Goal: Task Accomplishment & Management: Use online tool/utility

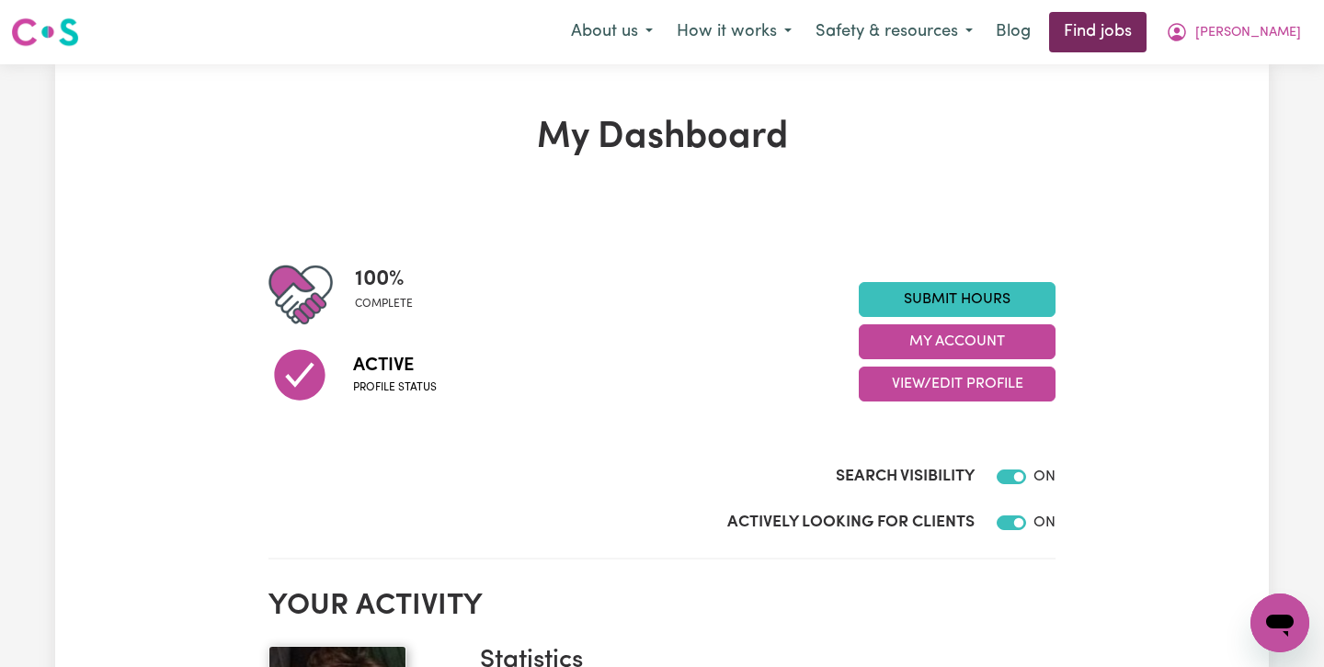
click at [1146, 30] on link "Find jobs" at bounding box center [1097, 32] width 97 height 40
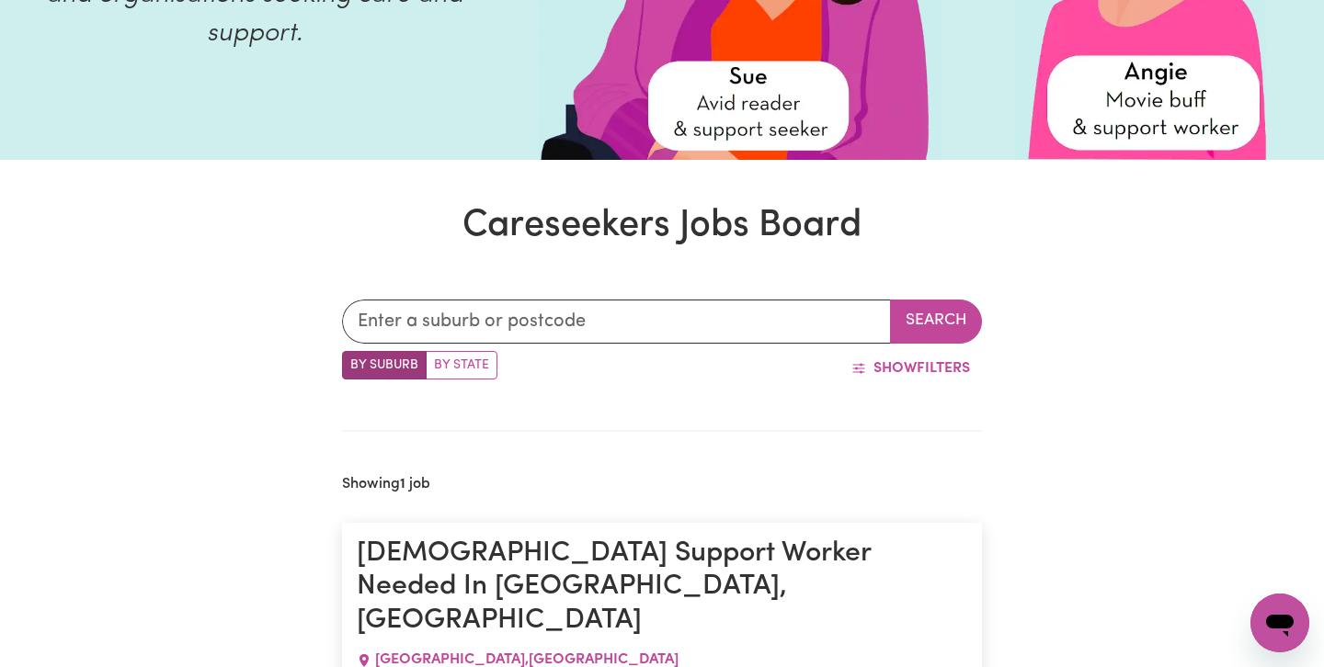
scroll to position [335, 0]
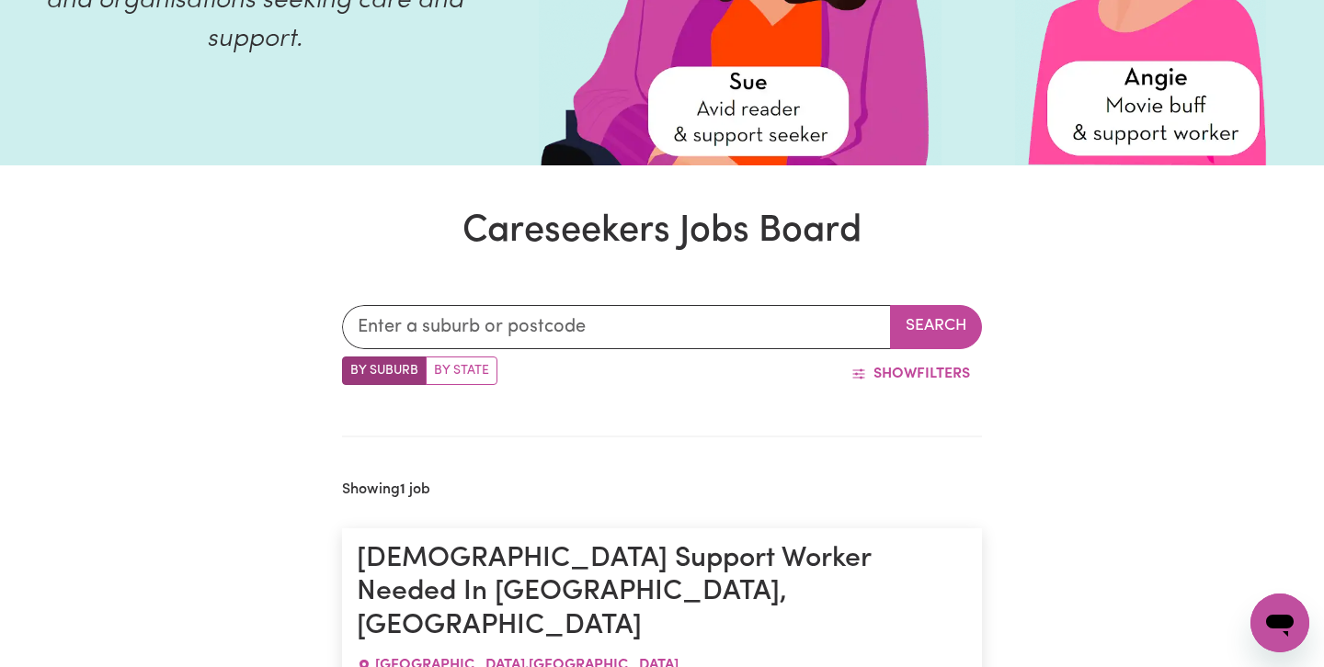
click at [468, 375] on label "By State" at bounding box center [462, 371] width 72 height 28
click at [354, 369] on input "By State" at bounding box center [348, 363] width 12 height 12
radio input "true"
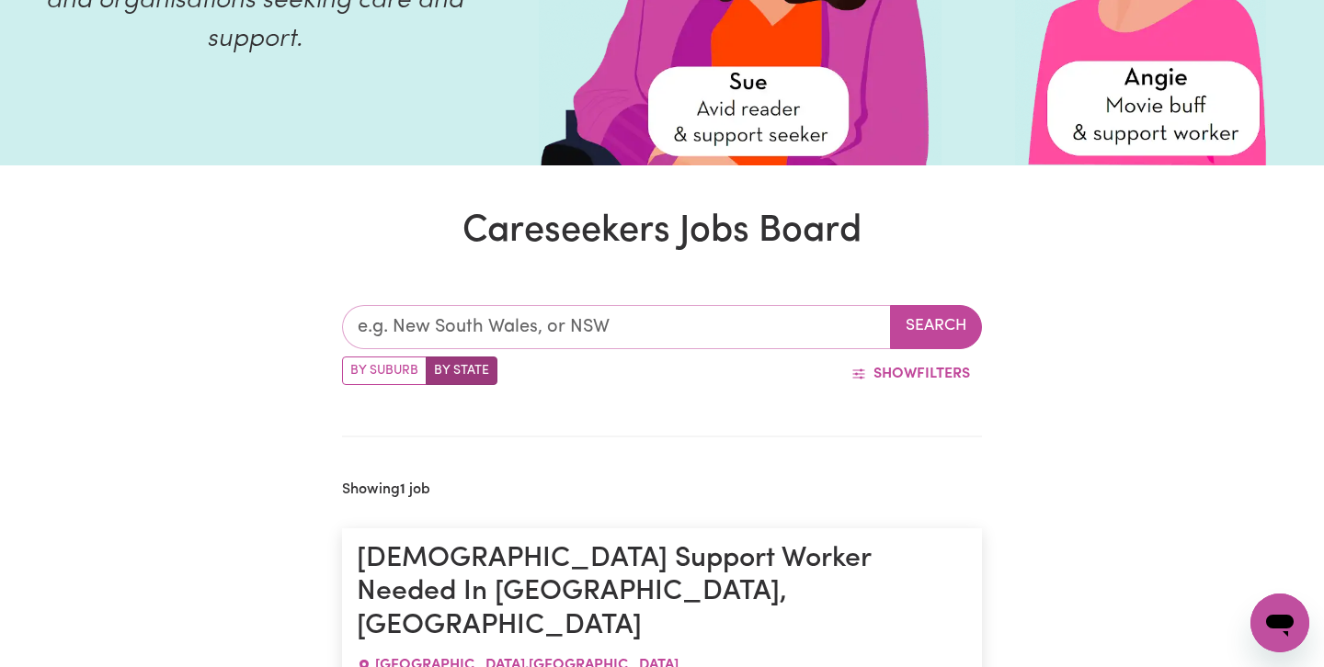
click at [428, 323] on input "text" at bounding box center [616, 327] width 549 height 44
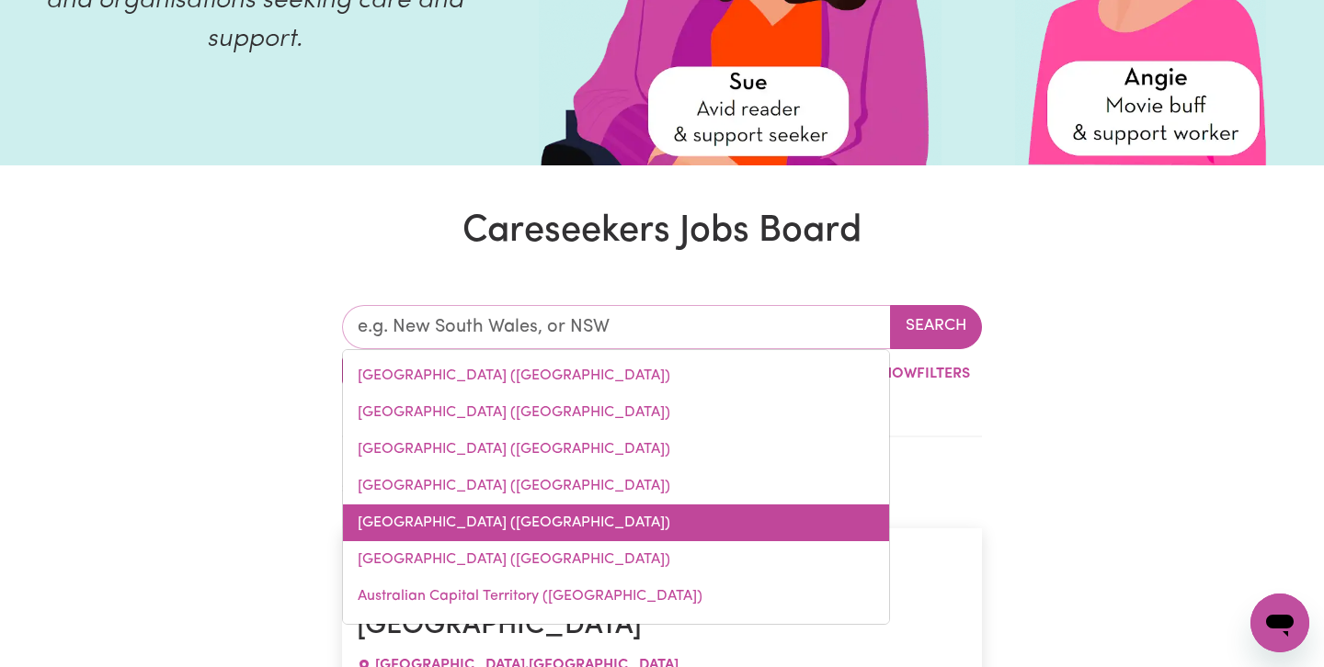
click at [408, 524] on link "[GEOGRAPHIC_DATA] ([GEOGRAPHIC_DATA])" at bounding box center [616, 523] width 546 height 37
type input "[GEOGRAPHIC_DATA] ([GEOGRAPHIC_DATA])"
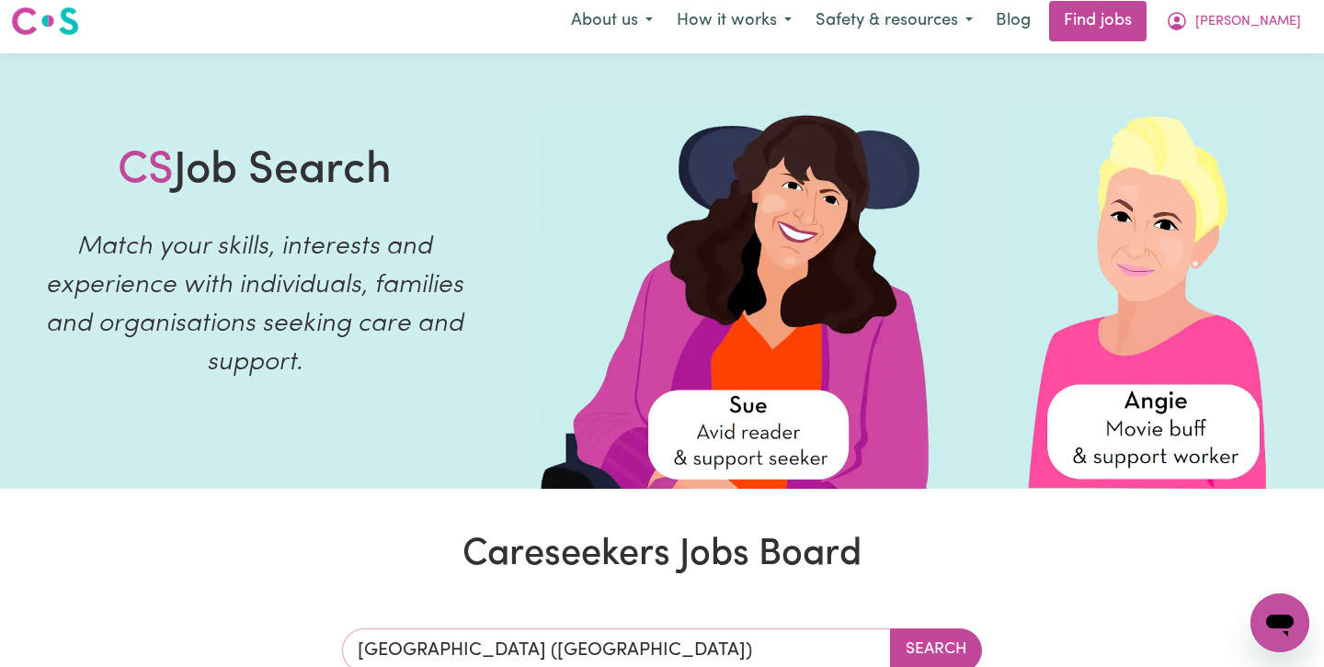
scroll to position [0, 0]
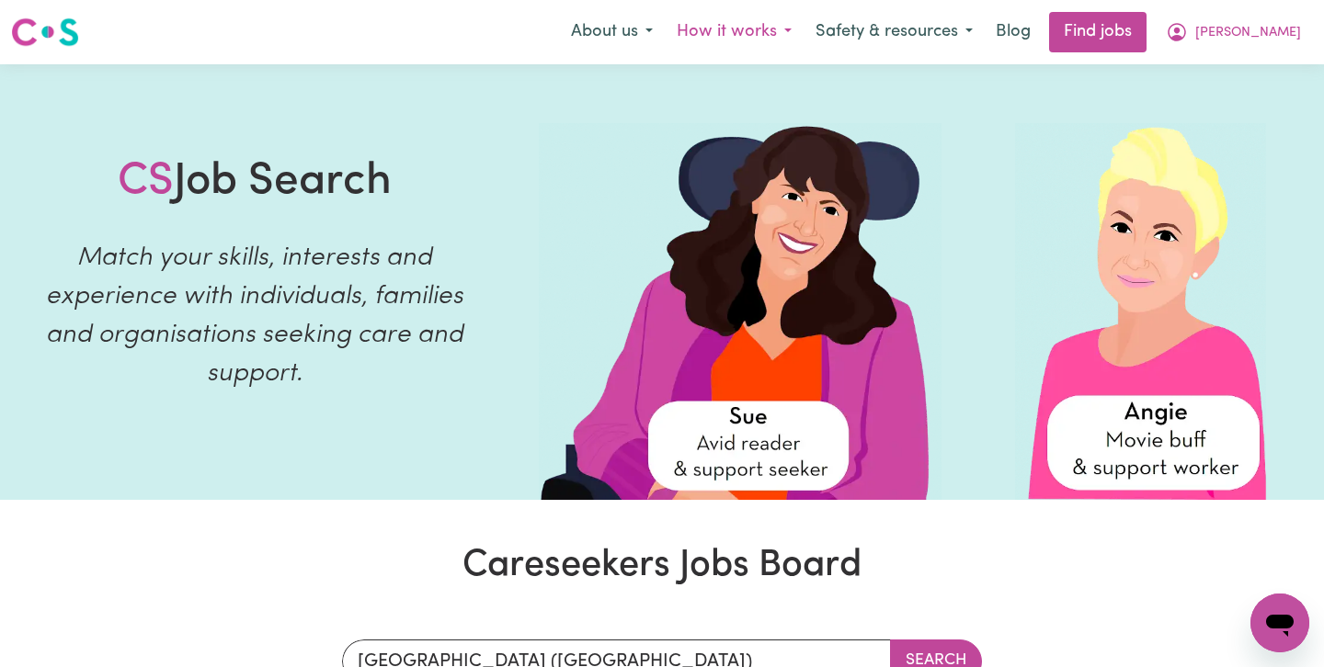
click at [803, 29] on button "How it works" at bounding box center [734, 32] width 139 height 39
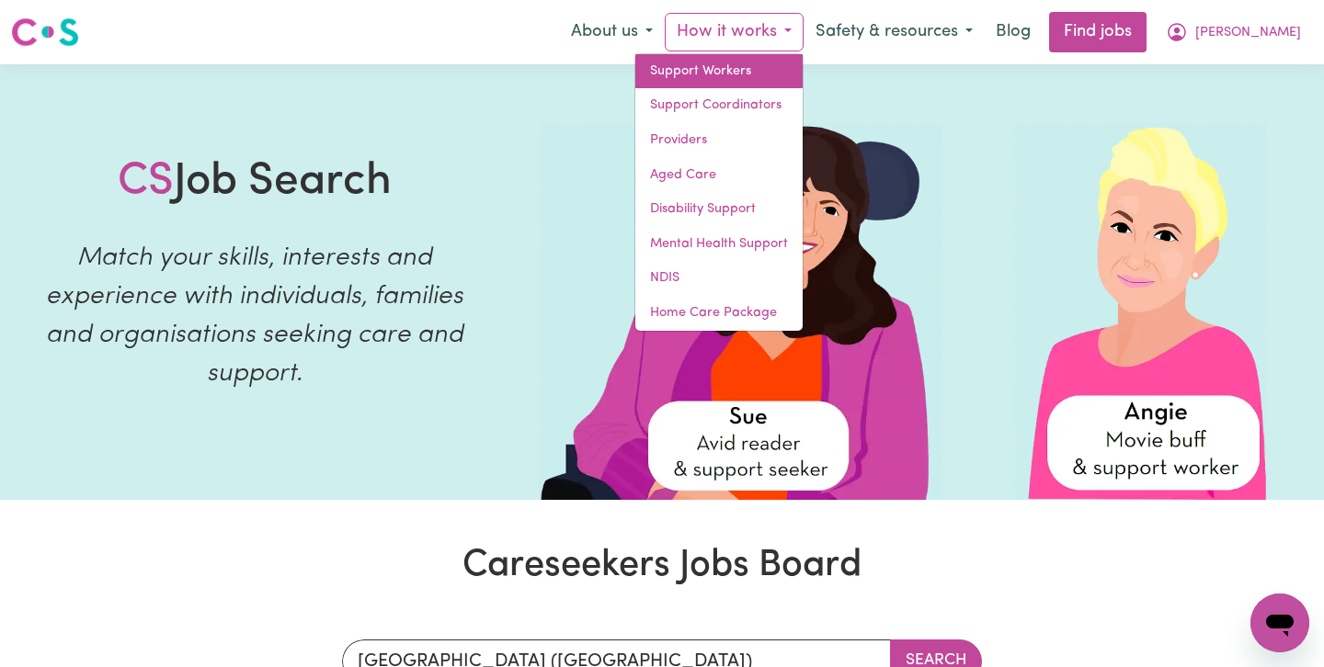
click at [774, 69] on link "Support Workers" at bounding box center [718, 71] width 167 height 35
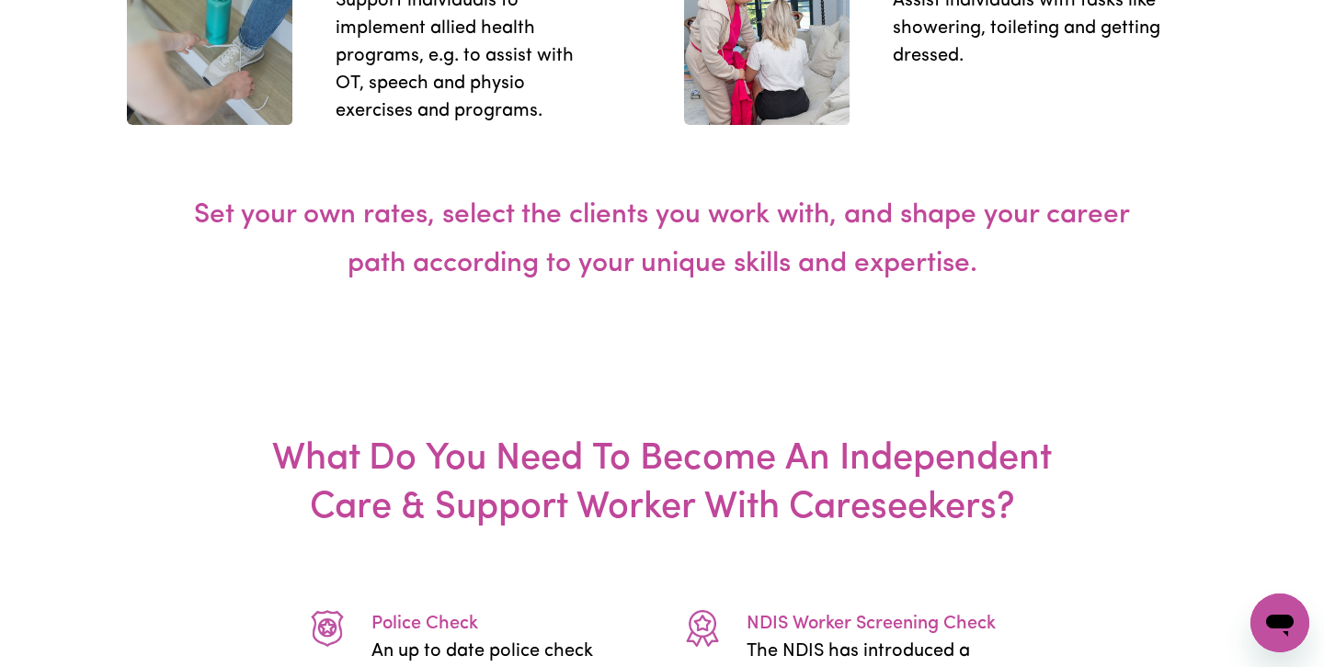
scroll to position [2999, 0]
